Goal: Information Seeking & Learning: Learn about a topic

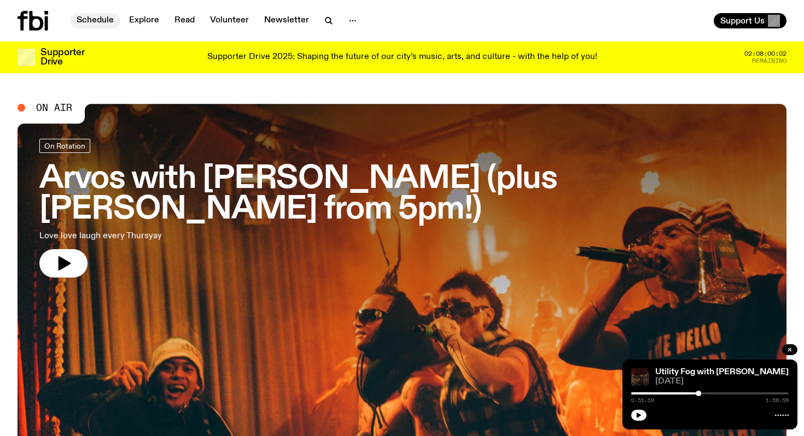
click at [88, 24] on link "Schedule" at bounding box center [95, 20] width 50 height 15
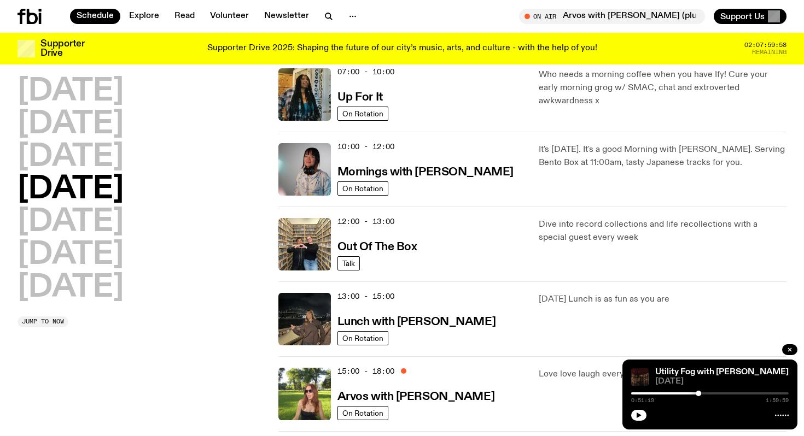
scroll to position [119, 0]
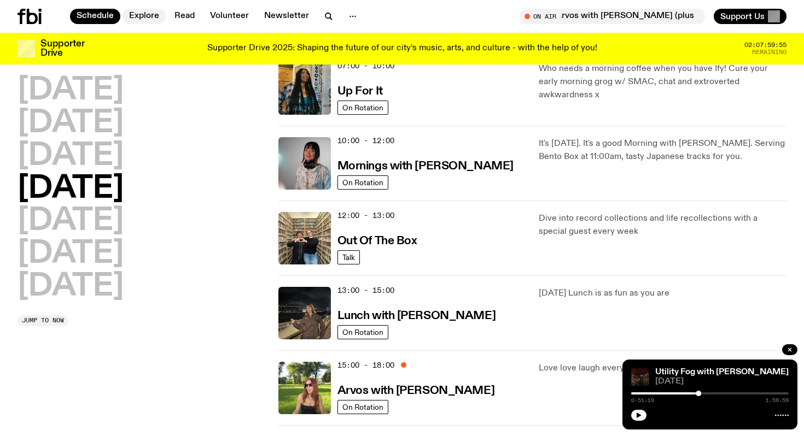
click at [141, 16] on link "Explore" at bounding box center [144, 16] width 43 height 15
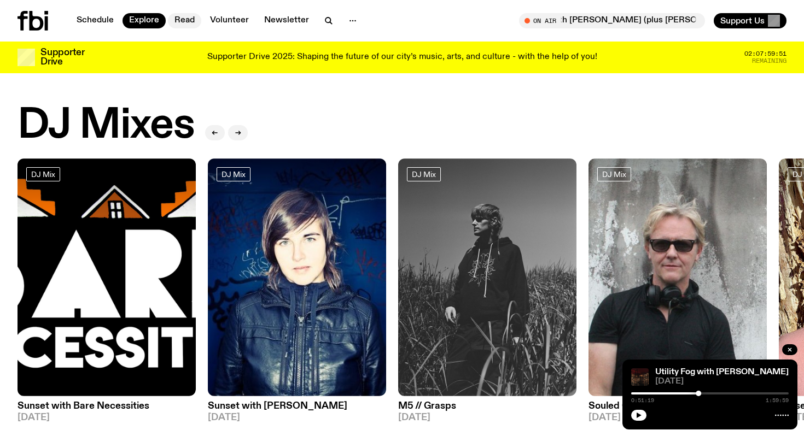
click at [186, 19] on link "Read" at bounding box center [184, 20] width 33 height 15
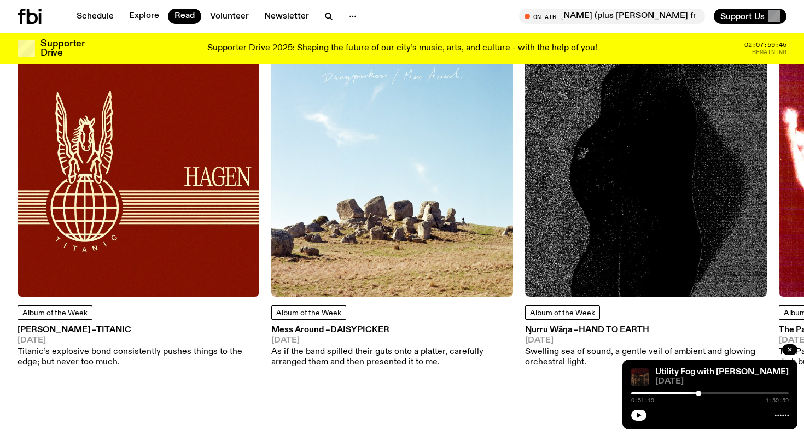
scroll to position [522, 0]
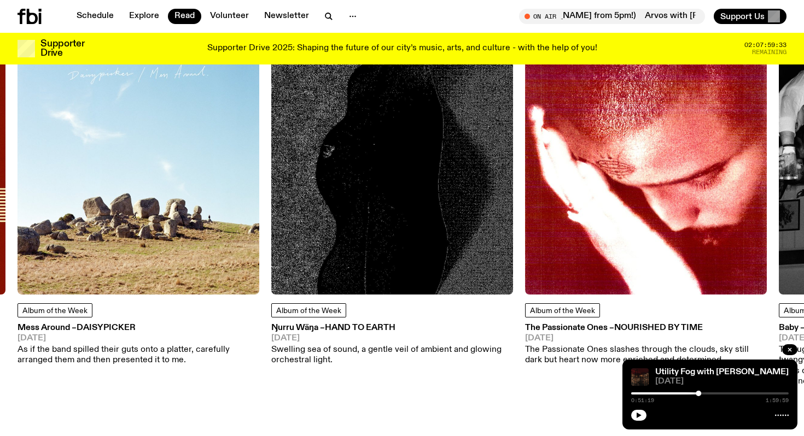
click at [375, 325] on span "Hand To Earth" at bounding box center [360, 328] width 71 height 9
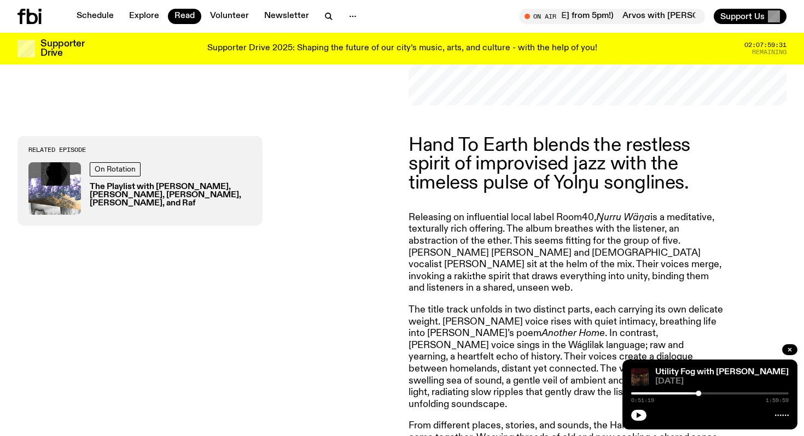
scroll to position [264, 0]
